Goal: Transaction & Acquisition: Purchase product/service

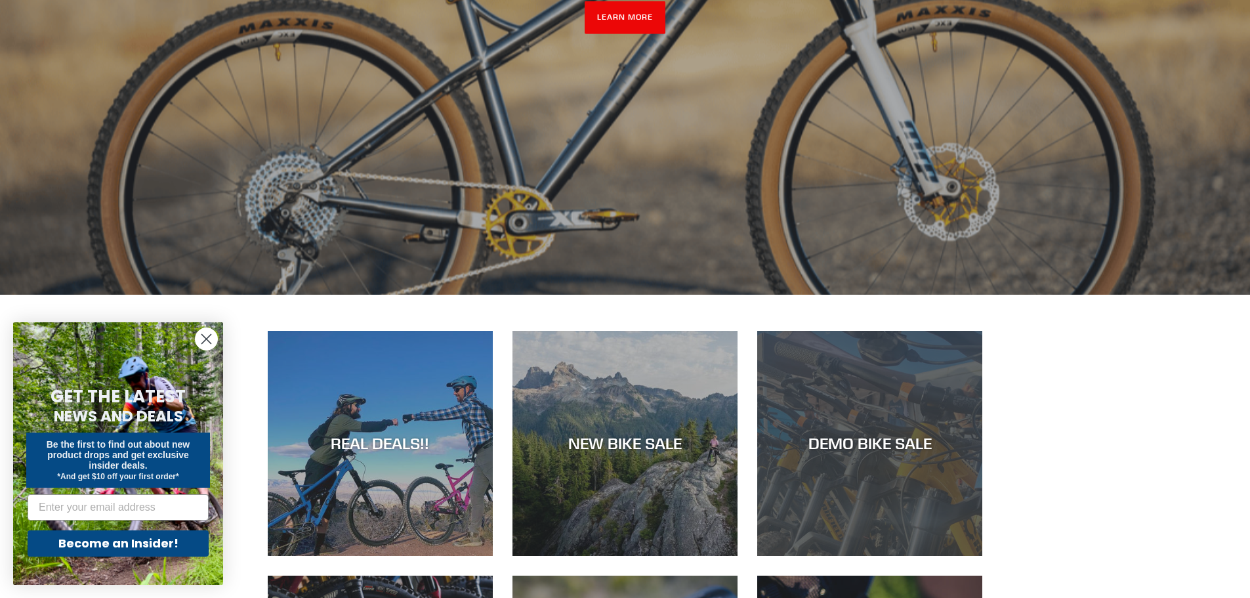
scroll to position [525, 0]
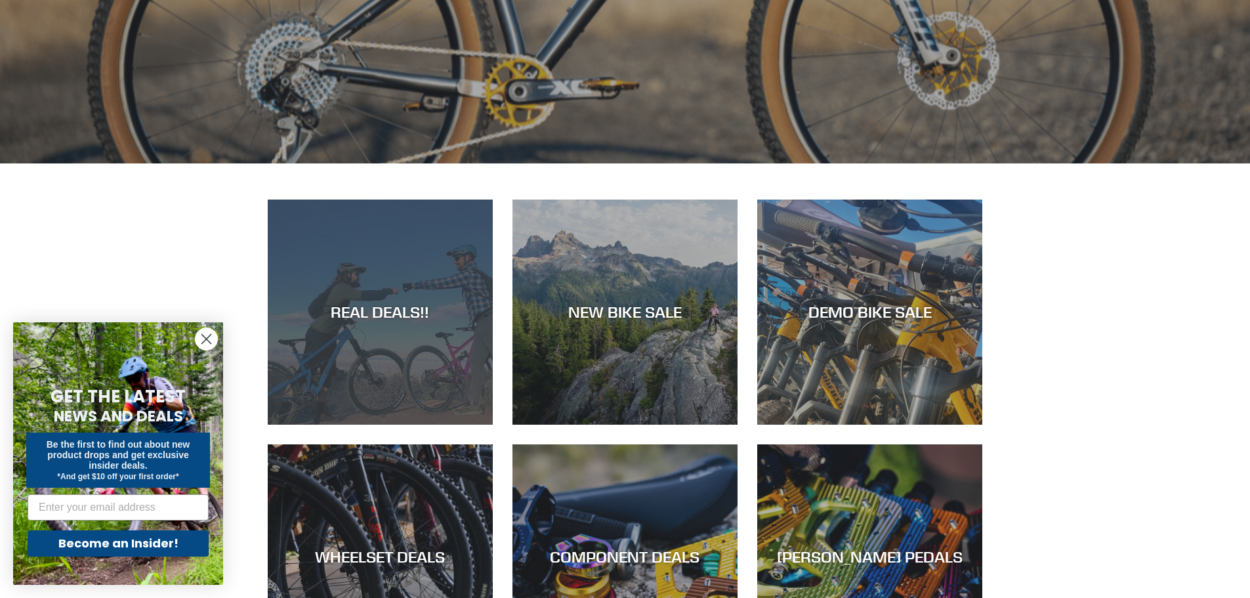
click at [390, 424] on div "REAL DEALS!!" at bounding box center [380, 424] width 225 height 0
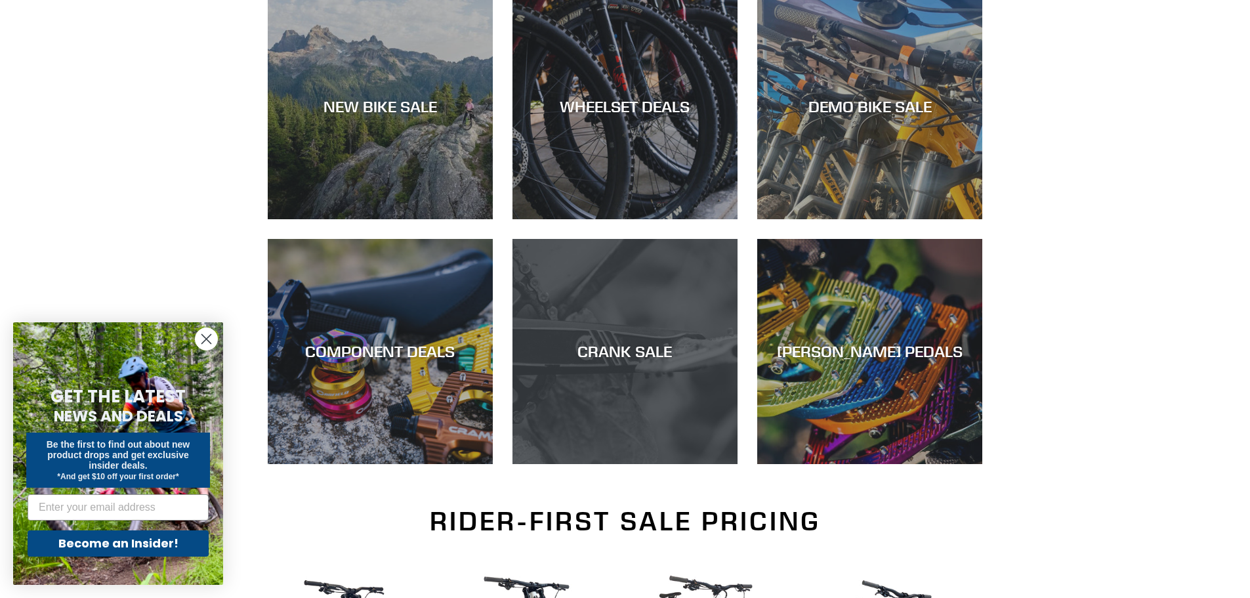
scroll to position [394, 0]
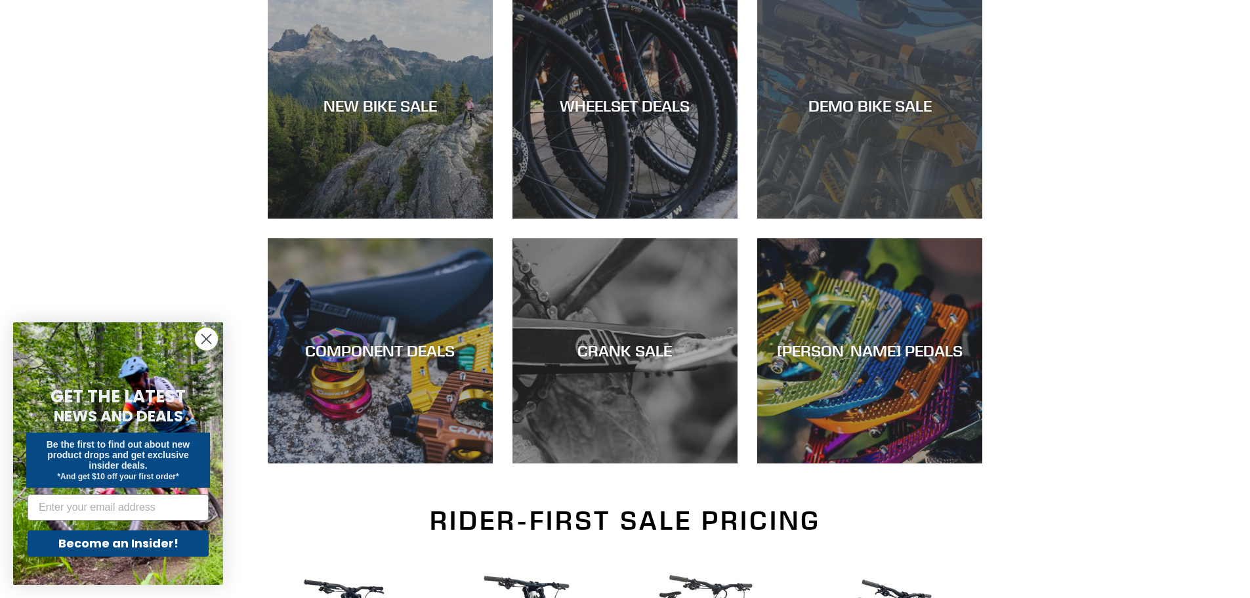
click at [851, 218] on div "DEMO BIKE SALE" at bounding box center [869, 218] width 225 height 0
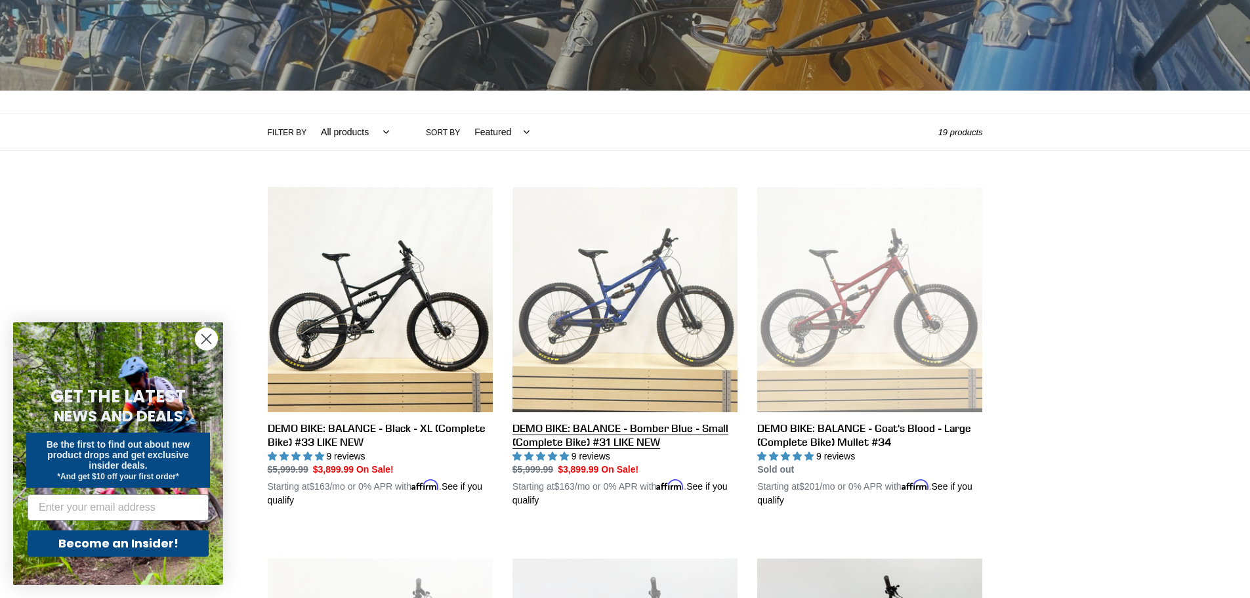
click at [671, 308] on link "DEMO BIKE: BALANCE - Bomber Blue - Small (Complete Bike) #31 LIKE NEW" at bounding box center [624, 347] width 225 height 321
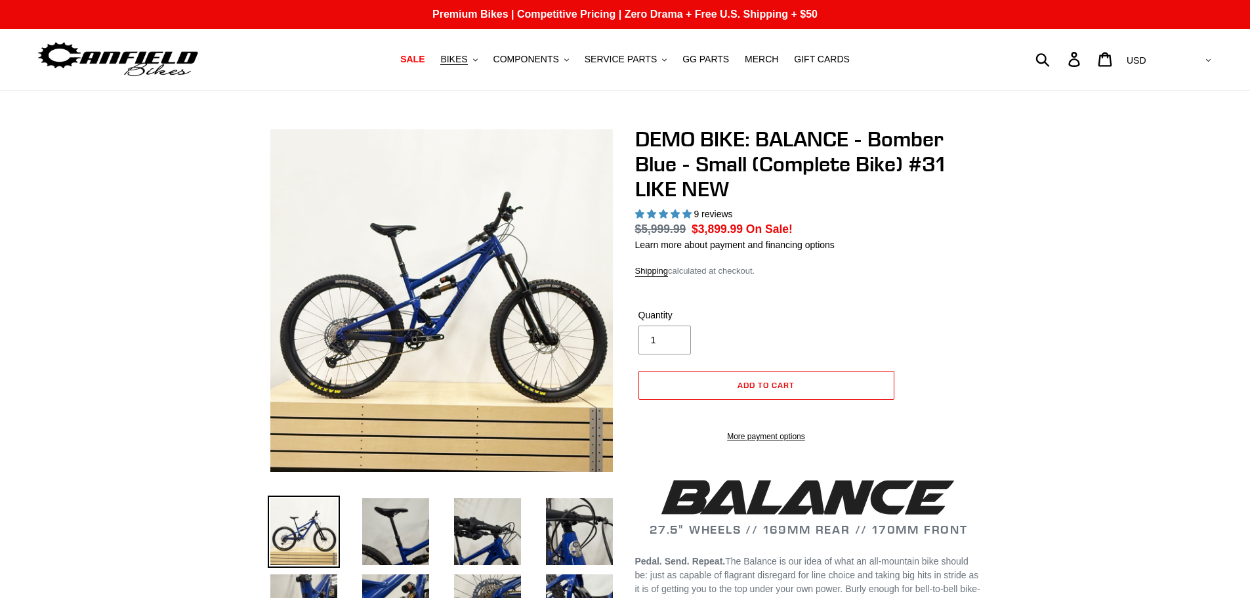
select select "highest-rating"
